Goal: Check status

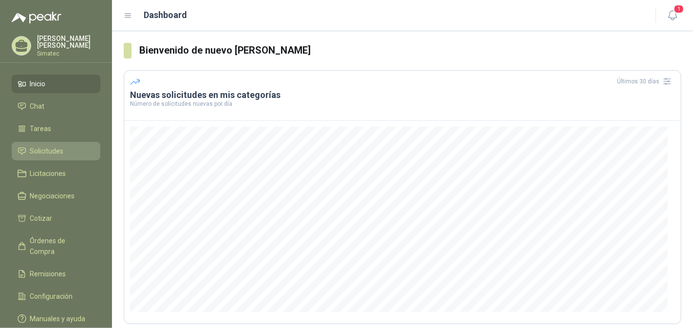
click at [56, 148] on span "Solicitudes" at bounding box center [47, 151] width 34 height 11
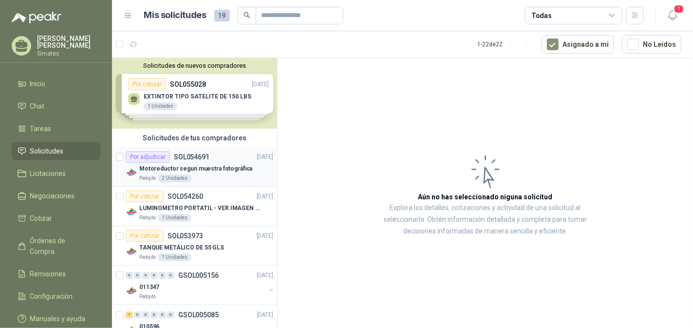
click at [197, 171] on p "Motoreductor segun muestra fotográfica" at bounding box center [195, 168] width 113 height 9
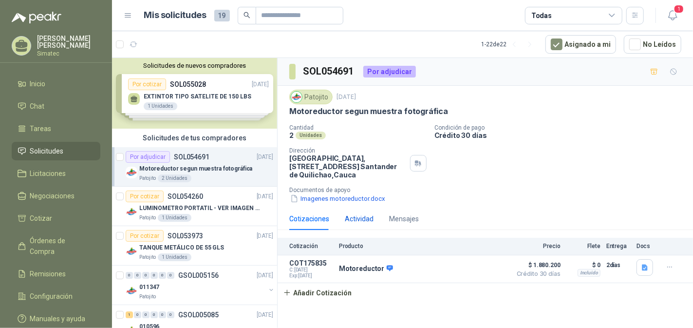
click at [359, 216] on div "Actividad" at bounding box center [359, 218] width 29 height 11
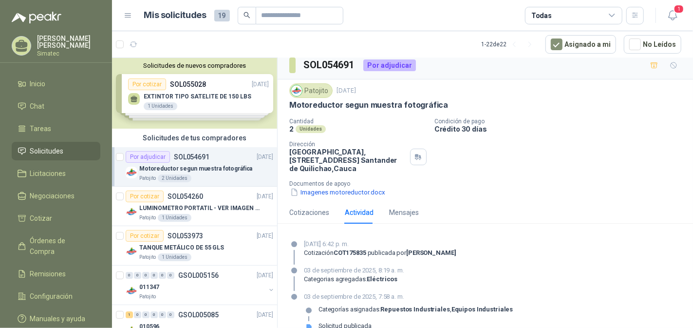
scroll to position [21, 0]
